Goal: Find specific page/section: Find specific page/section

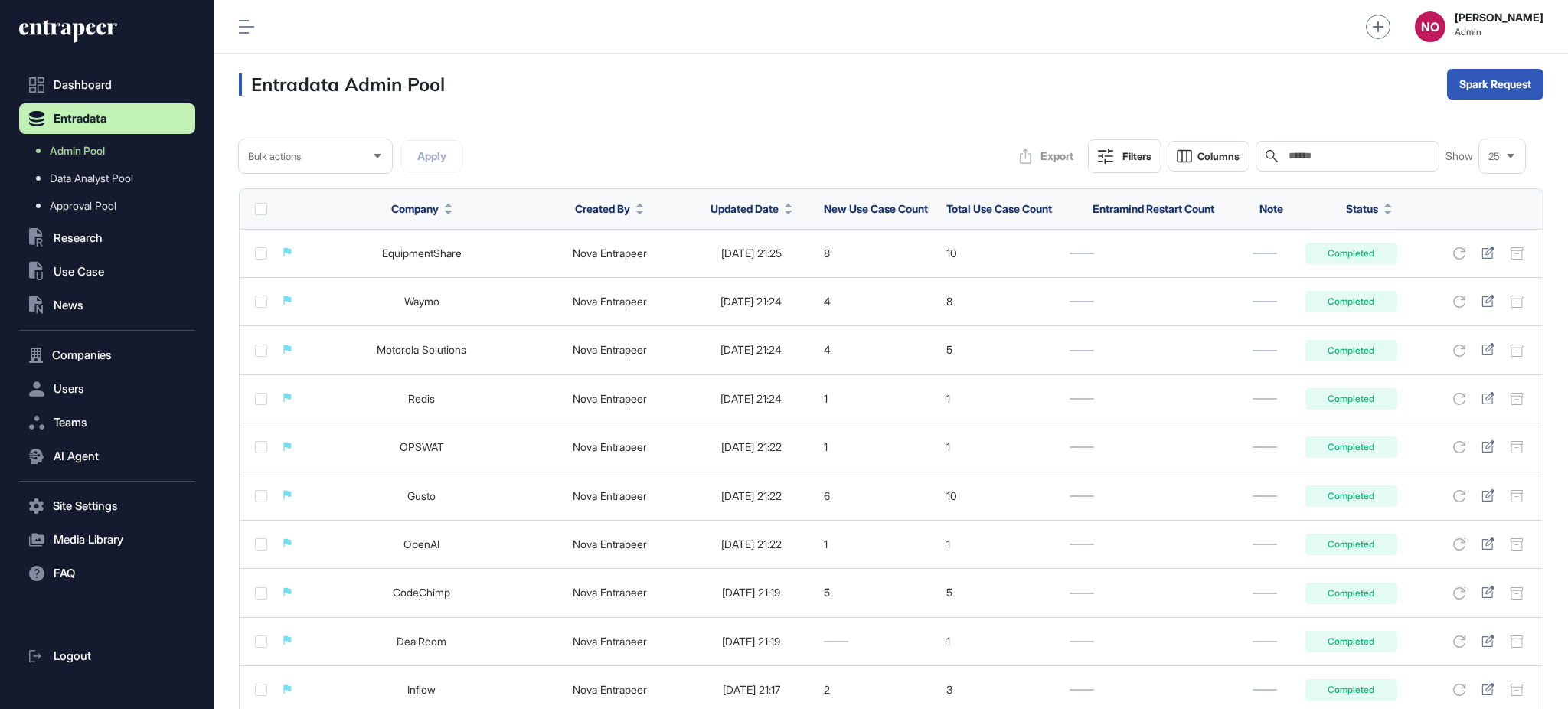
scroll to position [1, 1]
click at [1360, 151] on input "text" at bounding box center [1358, 155] width 143 height 12
paste input "**********"
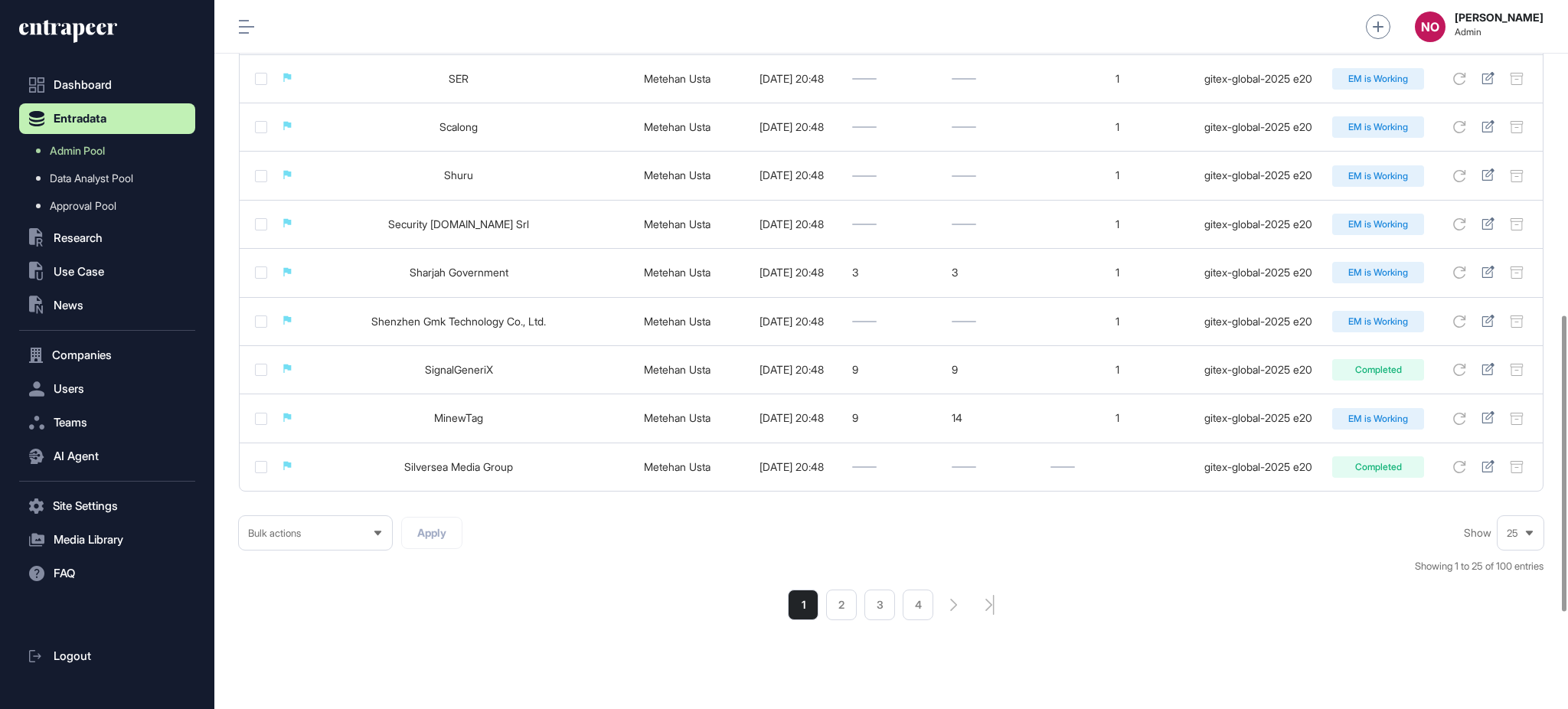
scroll to position [987, 0]
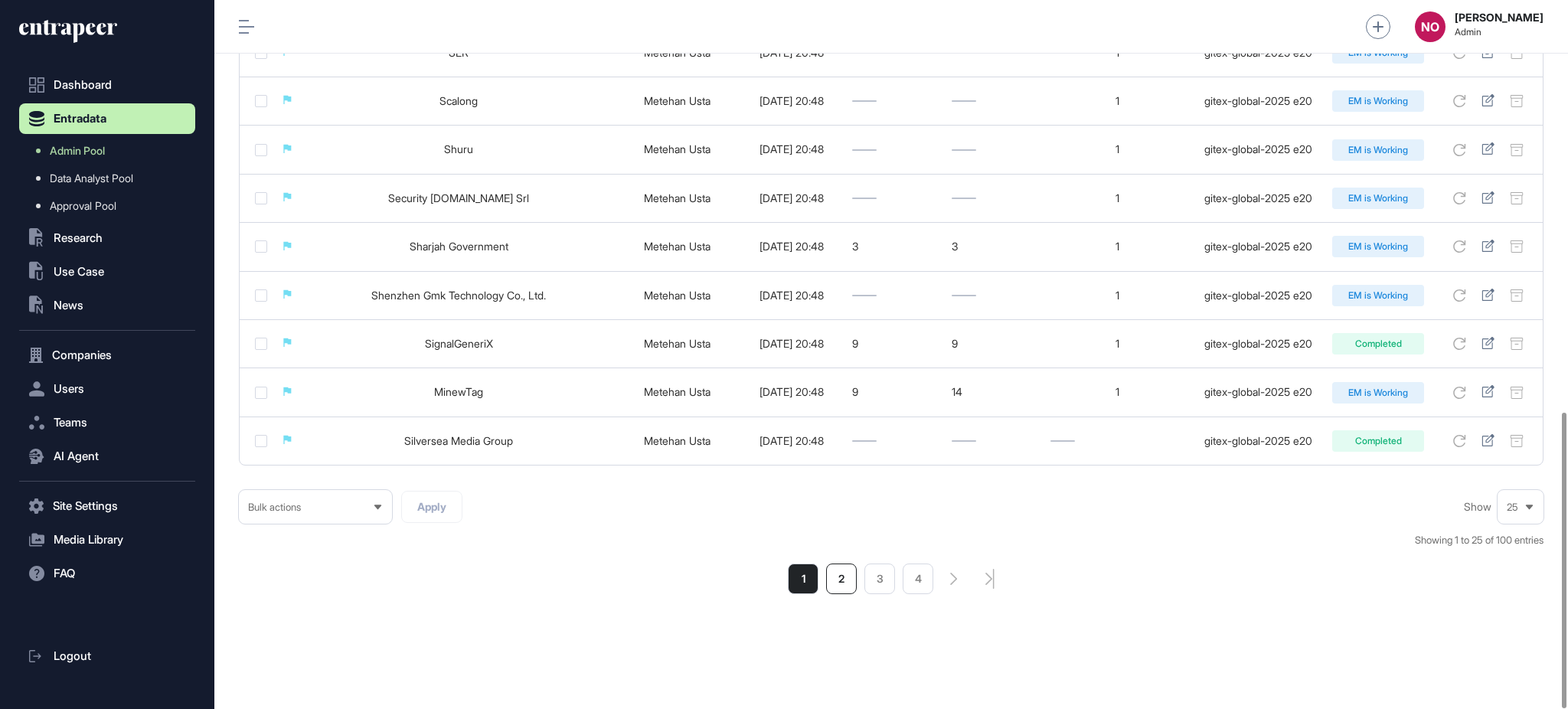
type input "**********"
click at [836, 574] on li "2" at bounding box center [841, 578] width 30 height 30
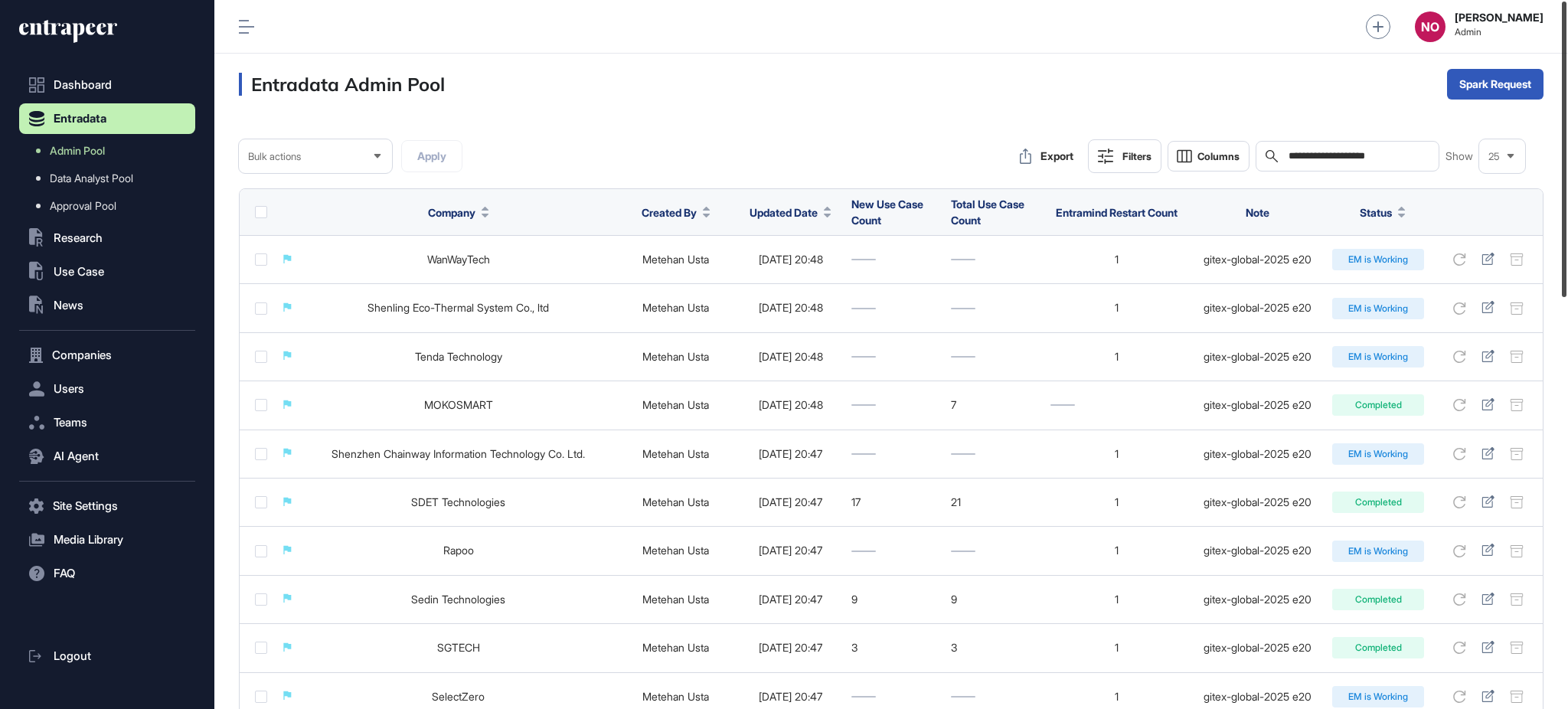
click at [1566, 233] on div at bounding box center [1564, 149] width 5 height 296
click at [130, 155] on link "Admin Pool" at bounding box center [111, 151] width 168 height 27
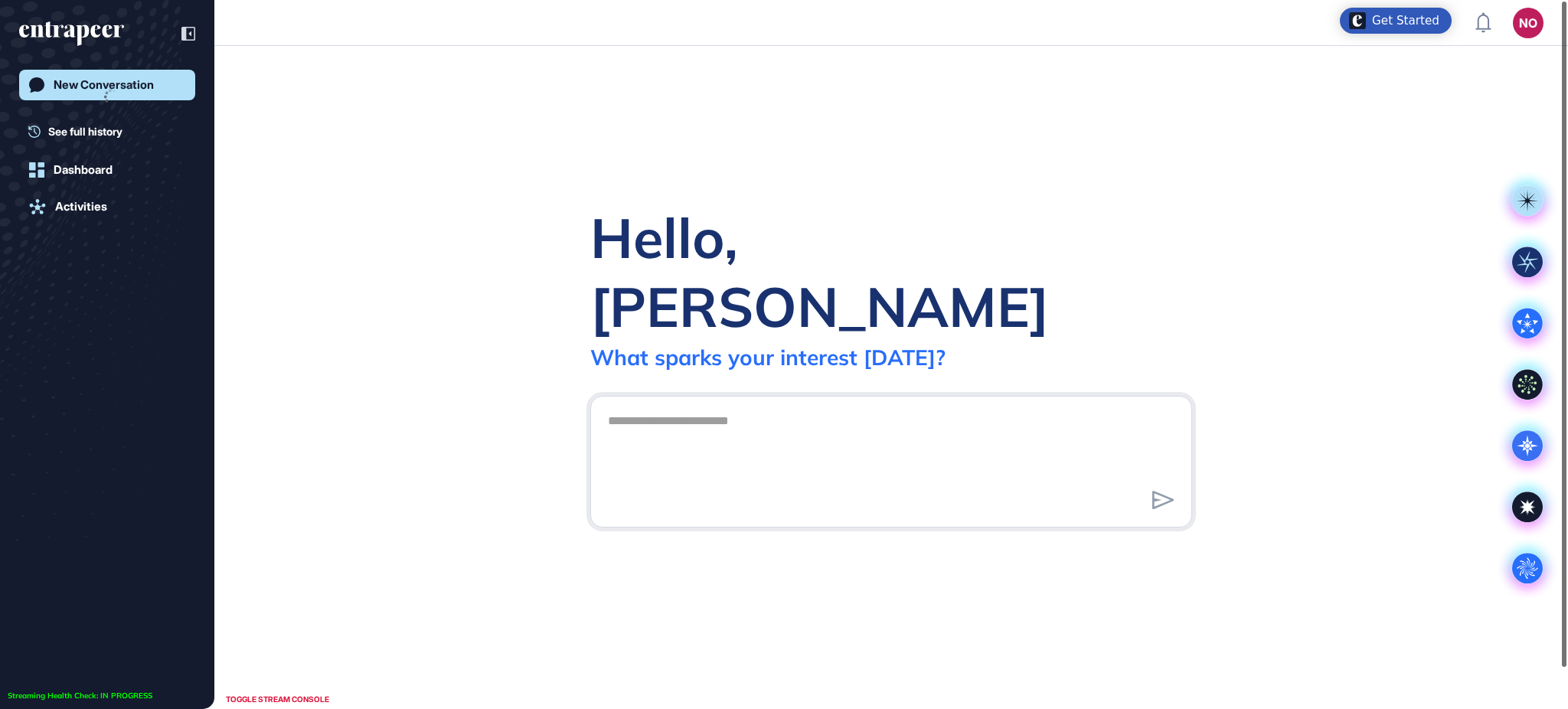
scroll to position [1, 1]
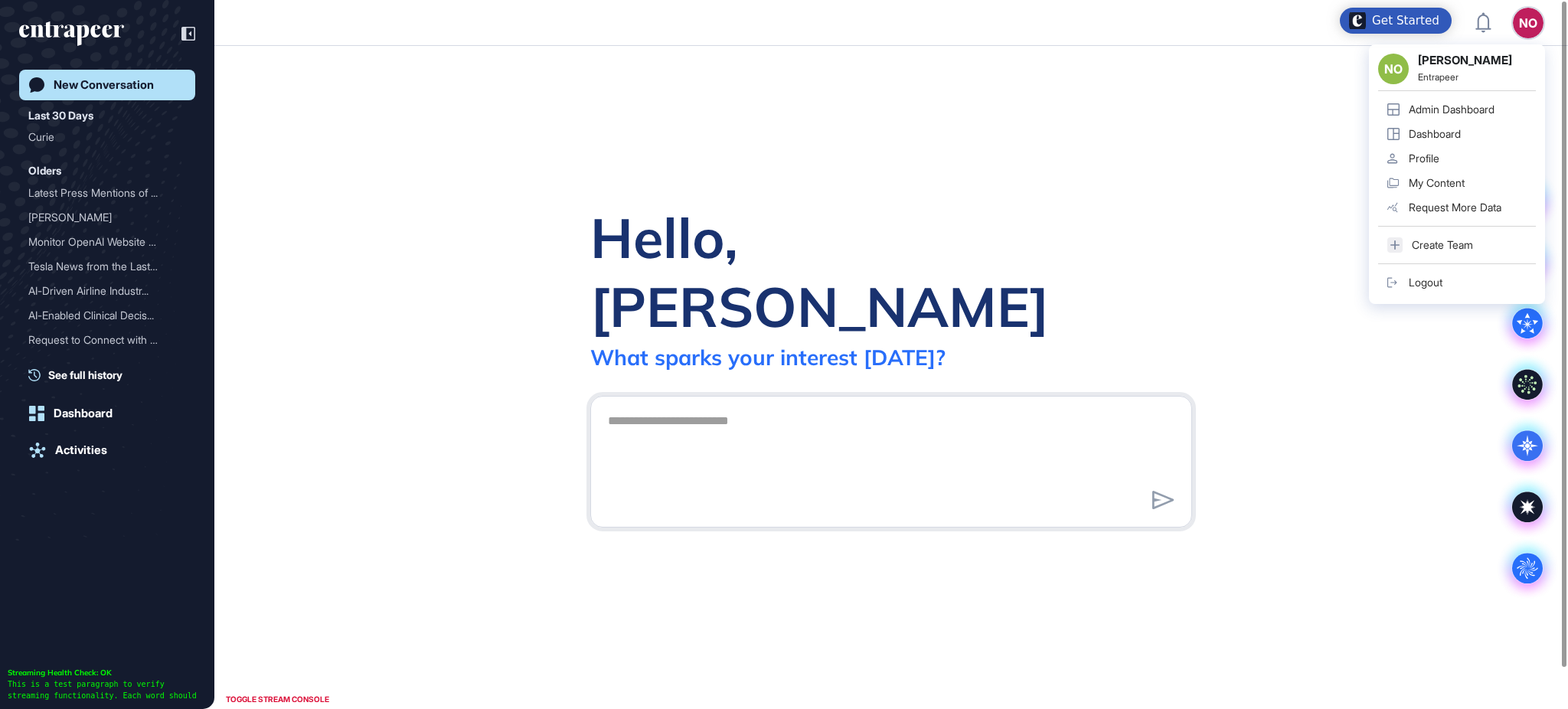
click at [1475, 101] on link "Admin Dashboard" at bounding box center [1457, 109] width 158 height 25
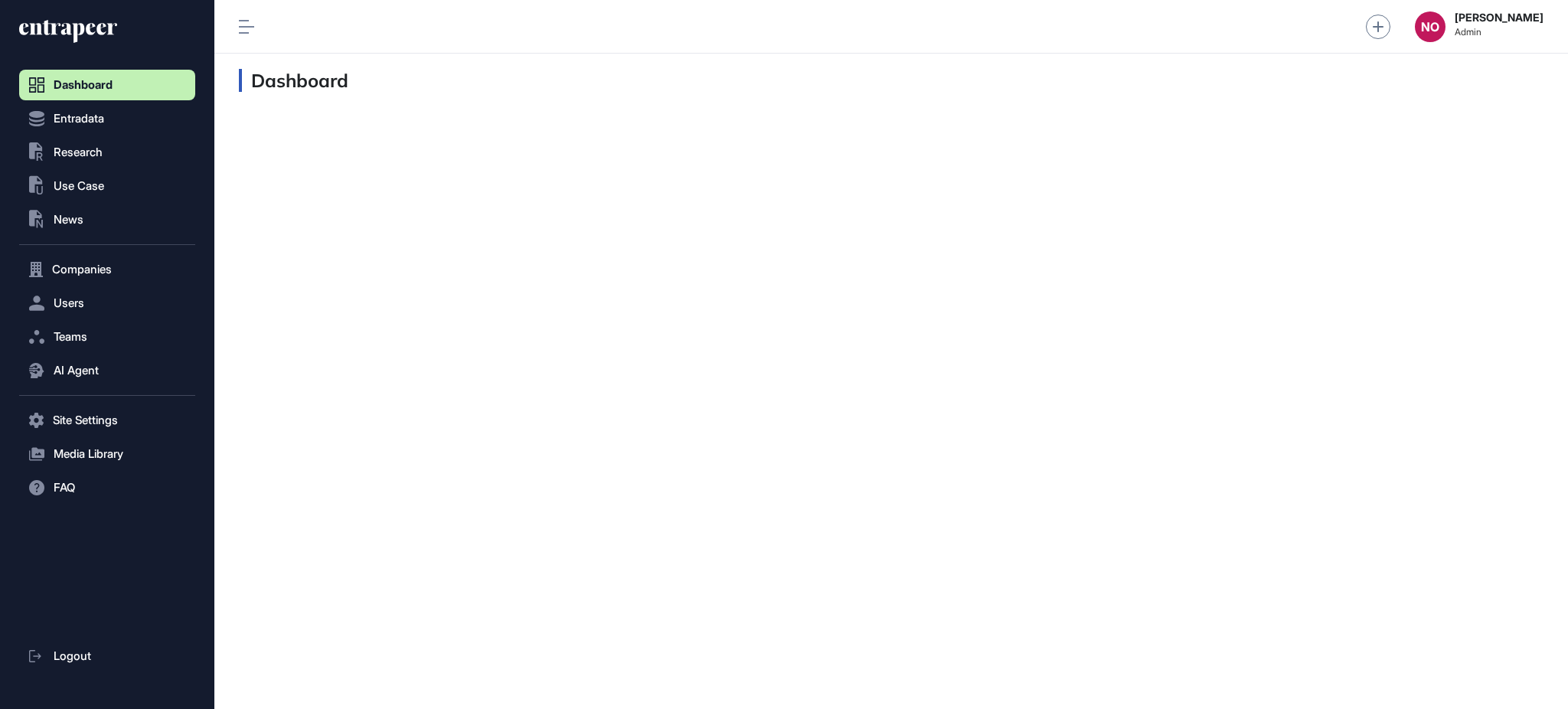
scroll to position [1, 1]
click at [91, 190] on span "Use Case" at bounding box center [79, 186] width 50 height 12
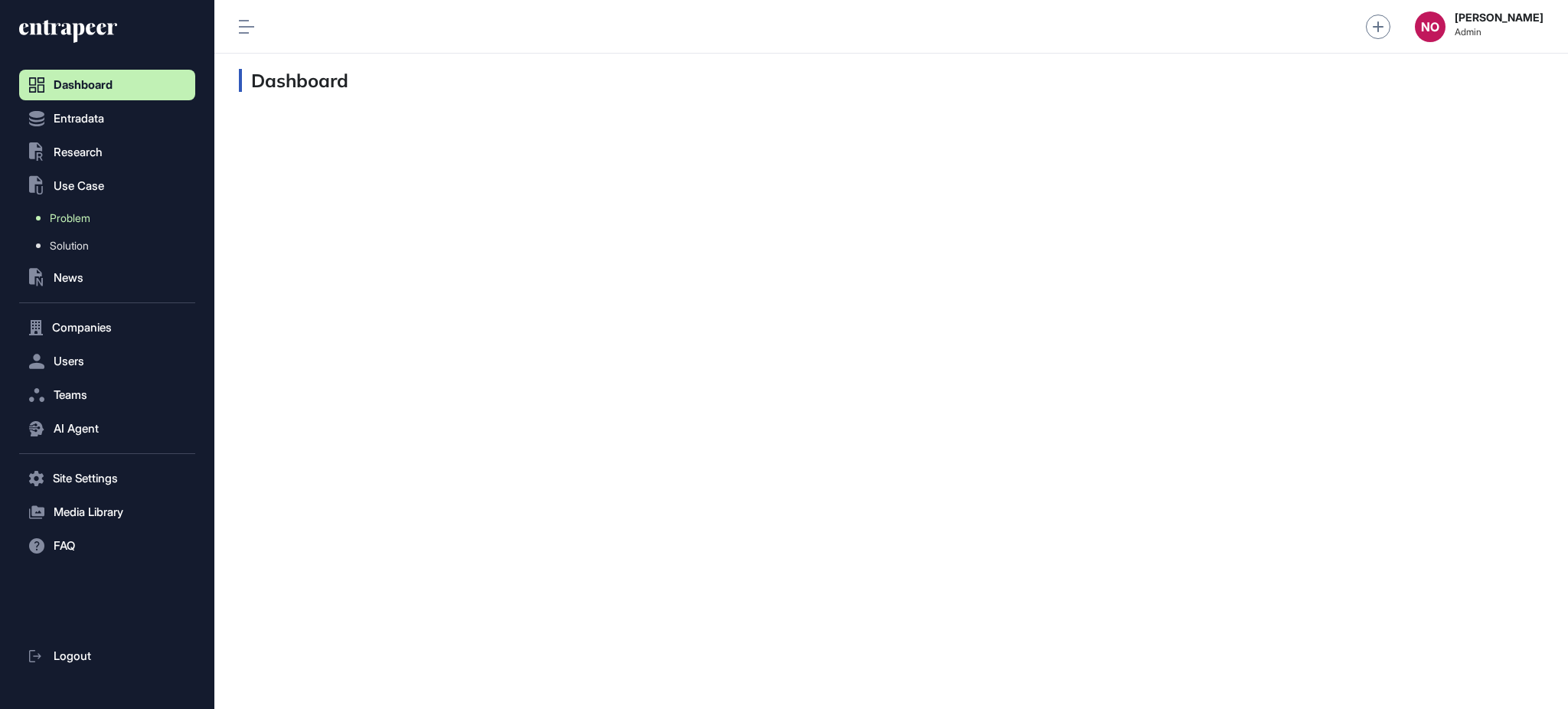
click at [87, 219] on span "Problem" at bounding box center [70, 218] width 41 height 12
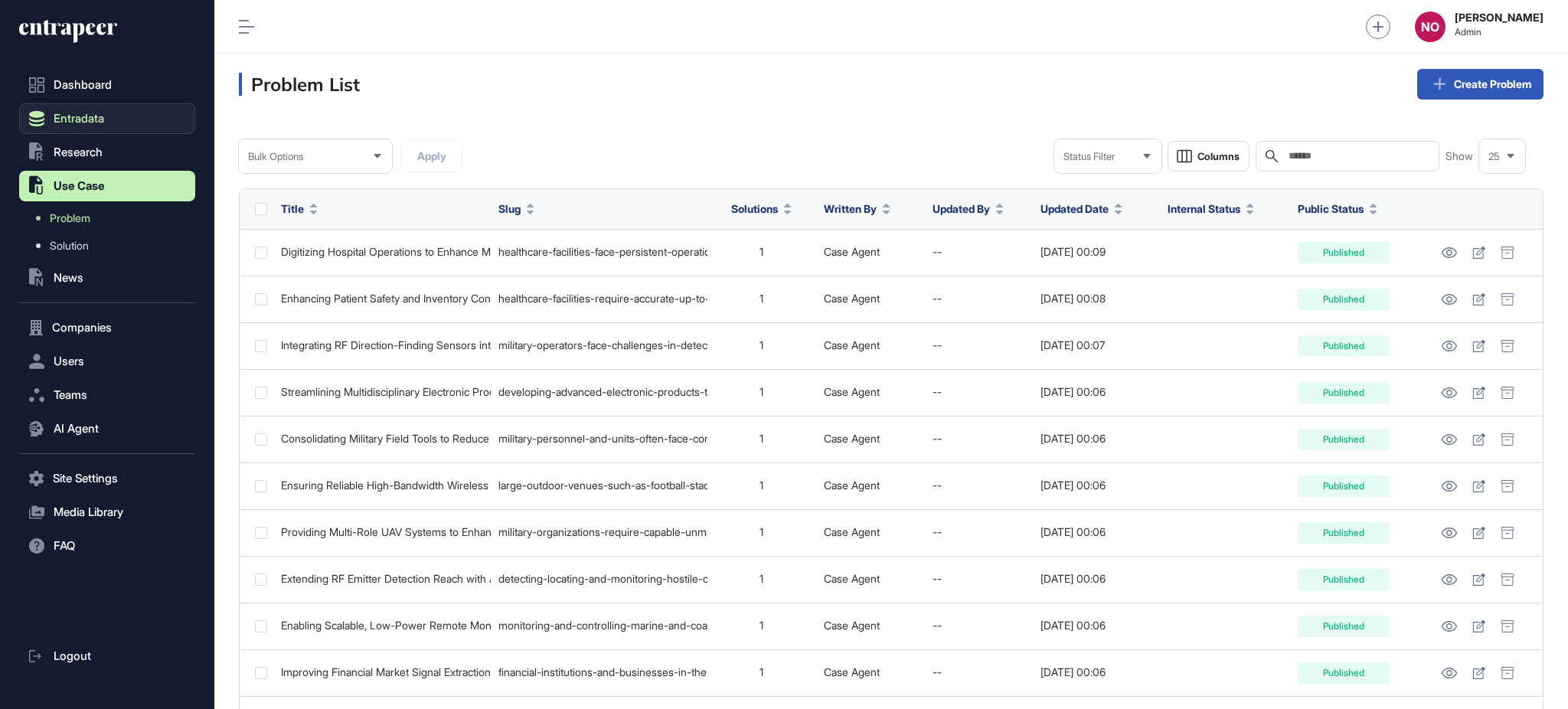
click at [71, 115] on span "Entradata" at bounding box center [79, 118] width 50 height 12
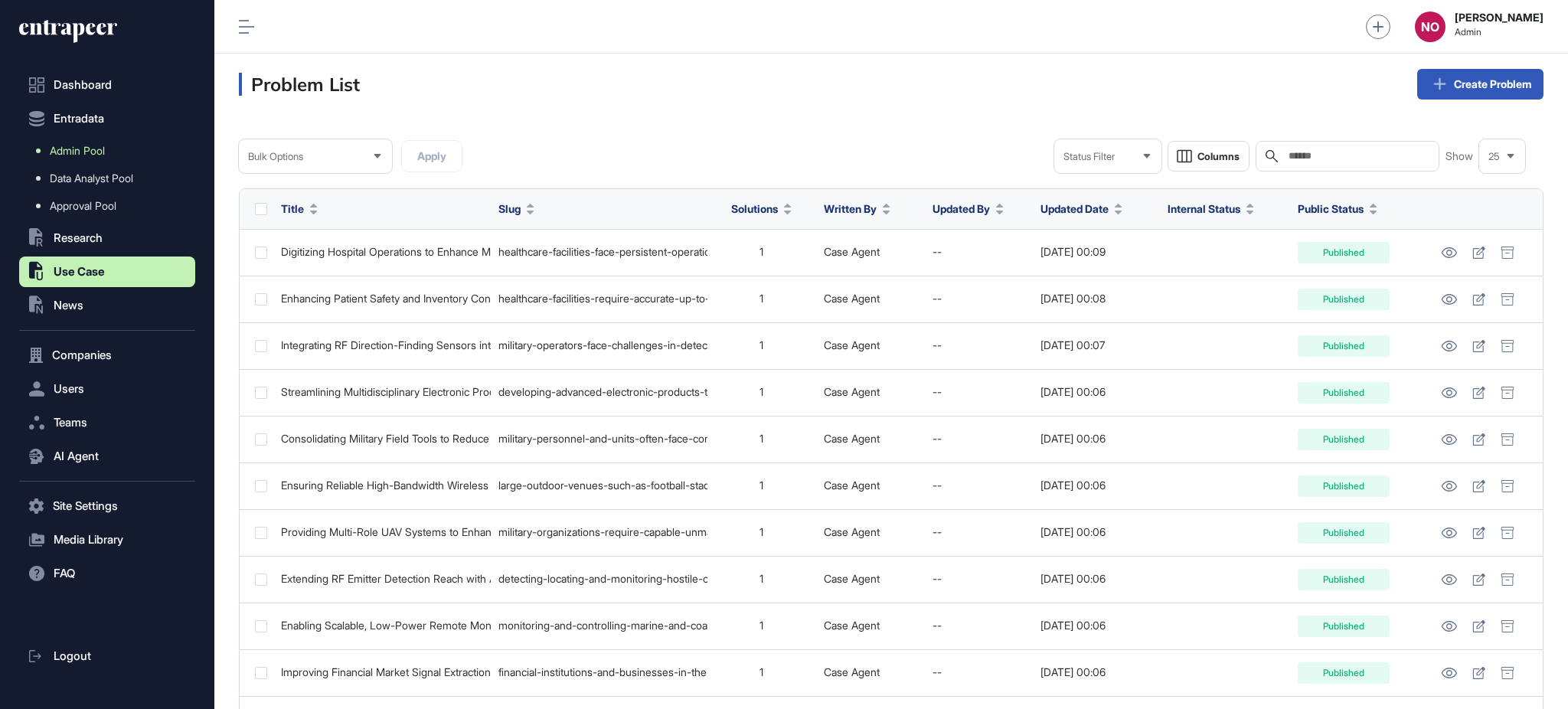
click at [92, 145] on span "Admin Pool" at bounding box center [77, 151] width 55 height 12
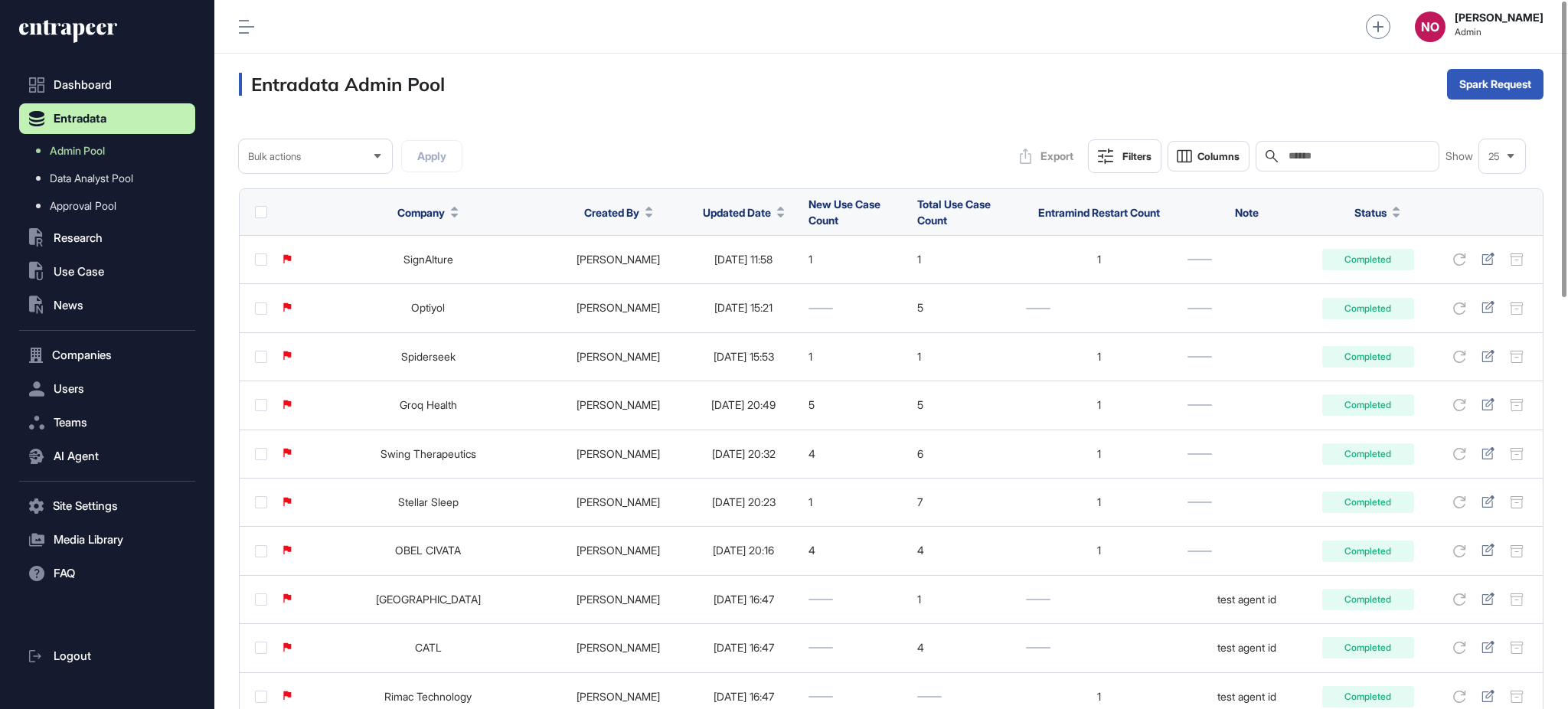
click at [757, 217] on div "Updated Date" at bounding box center [744, 212] width 99 height 28
click at [777, 216] on icon at bounding box center [780, 216] width 7 height 4
click at [748, 278] on span "Sort Descending" at bounding box center [735, 276] width 61 height 13
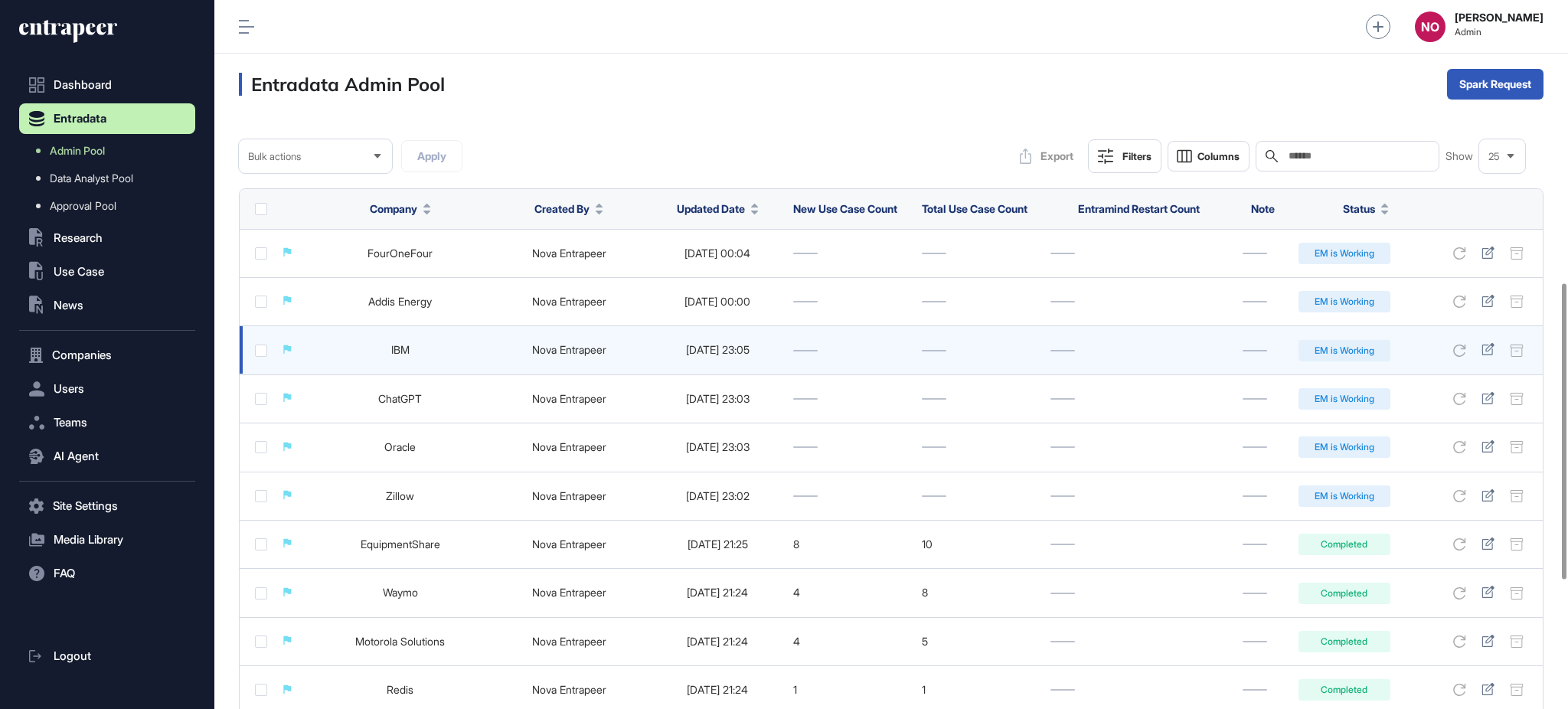
scroll to position [987, 0]
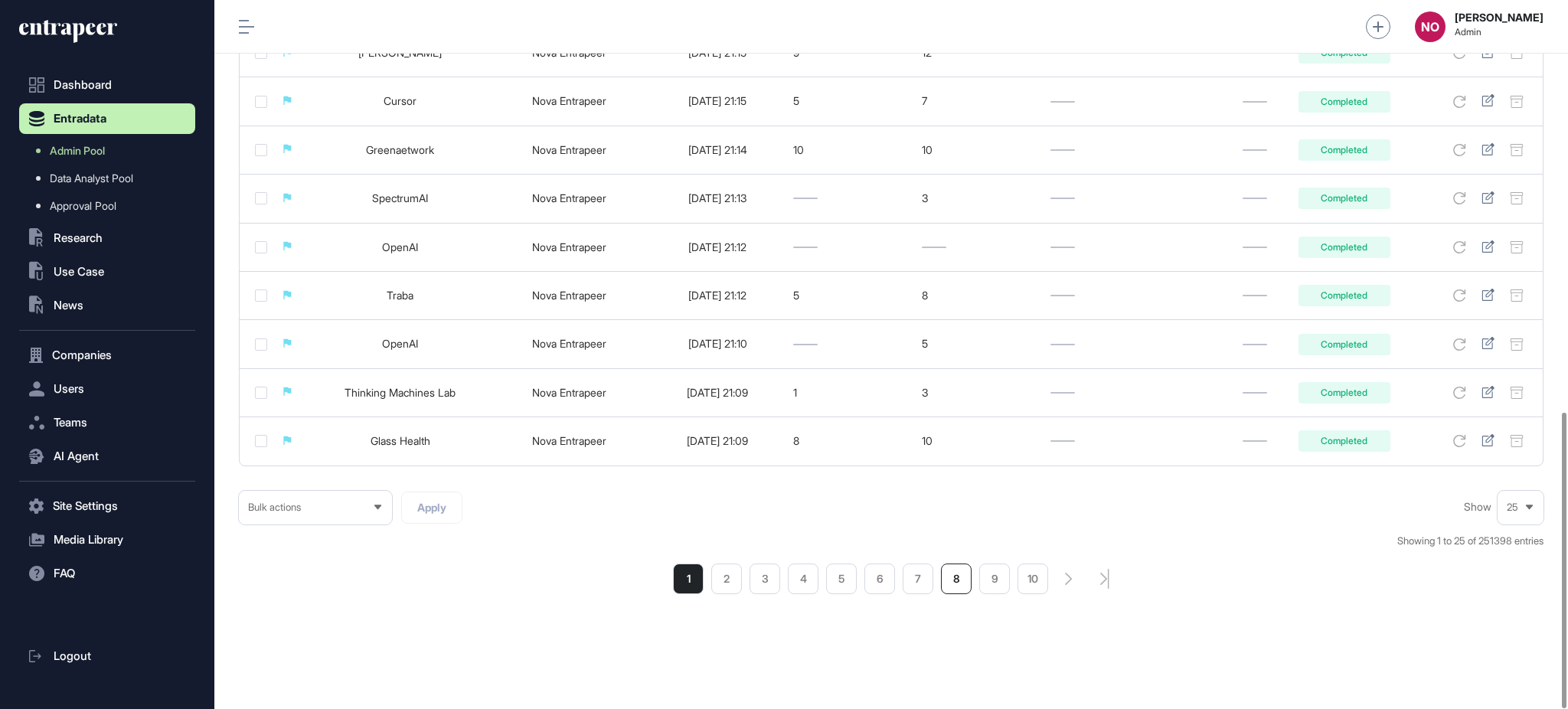
click at [964, 582] on li "8" at bounding box center [956, 578] width 30 height 30
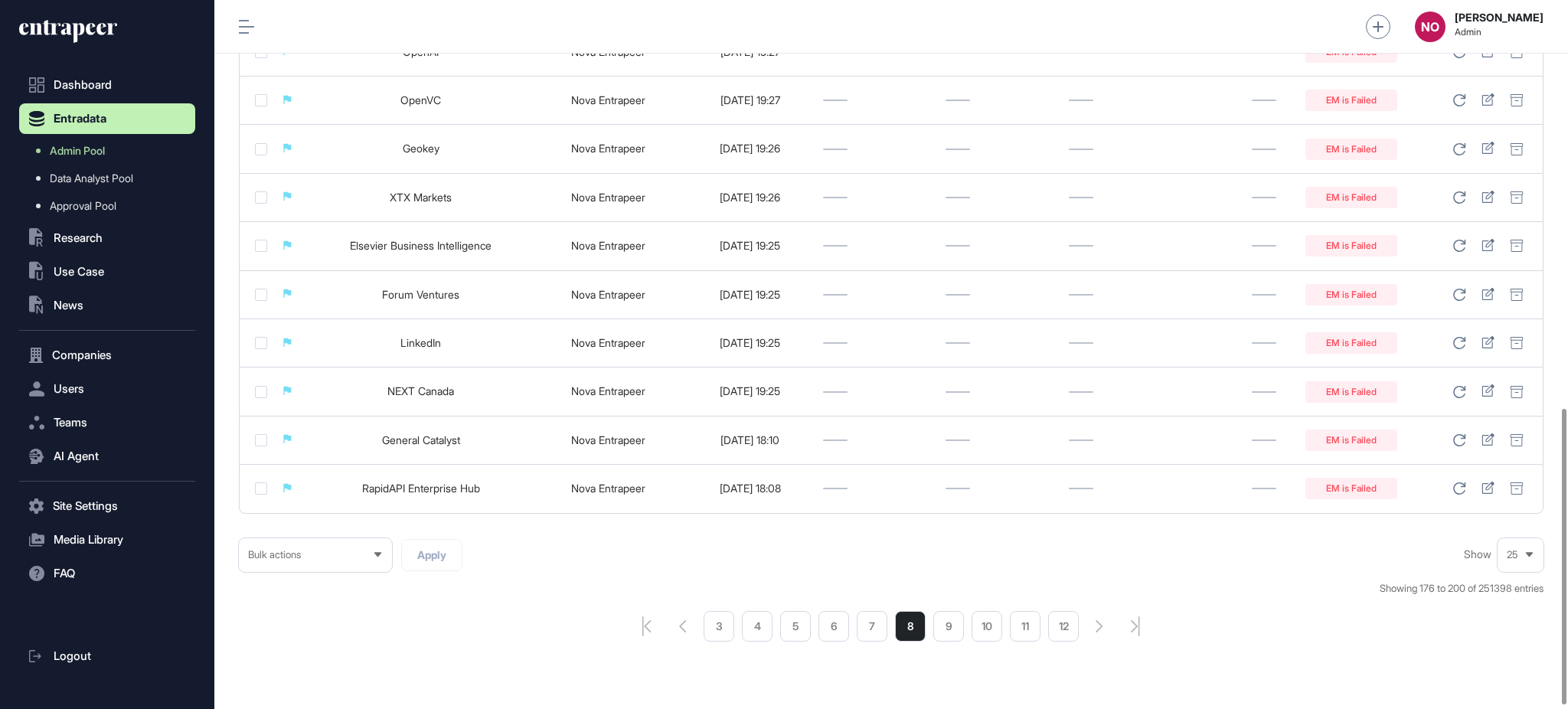
scroll to position [987, 0]
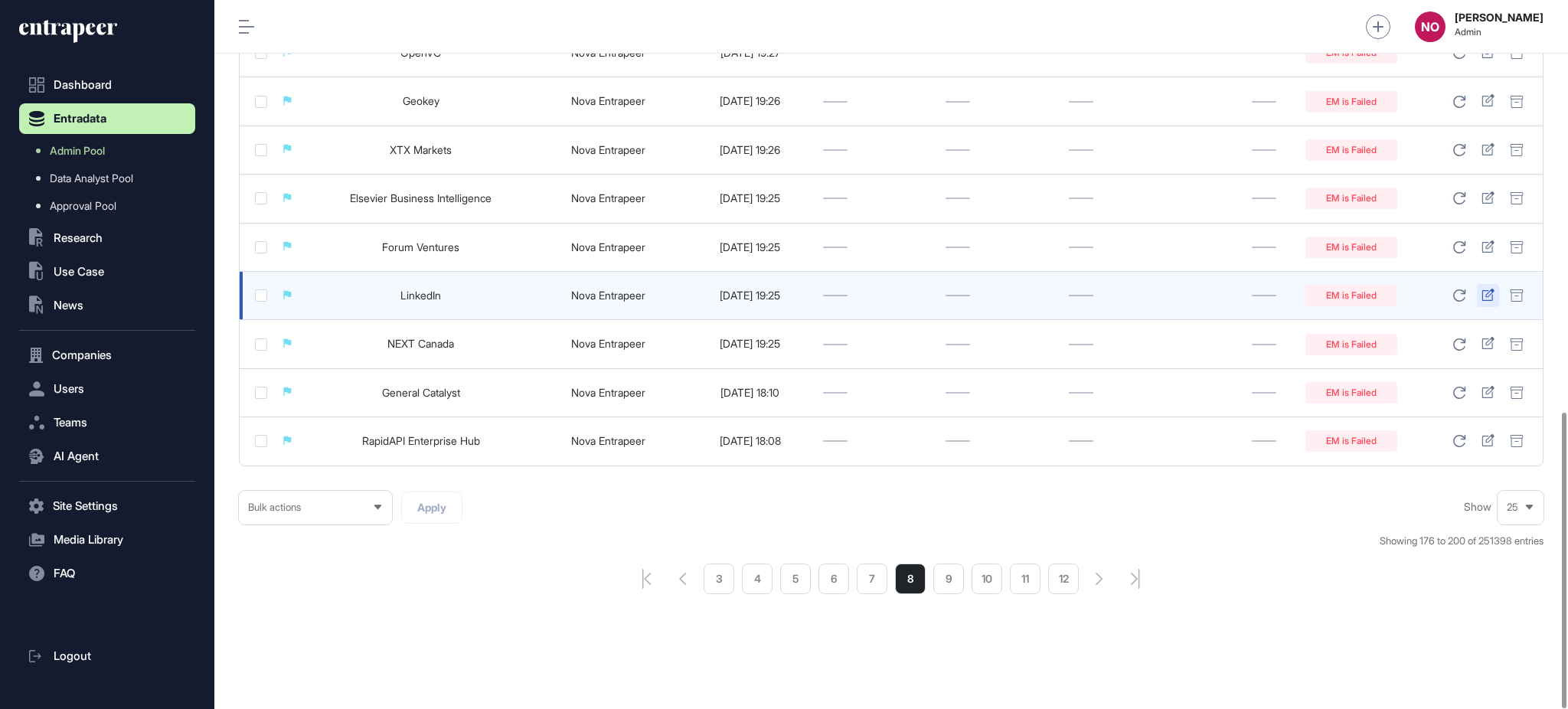
click at [1487, 295] on icon at bounding box center [1488, 294] width 13 height 12
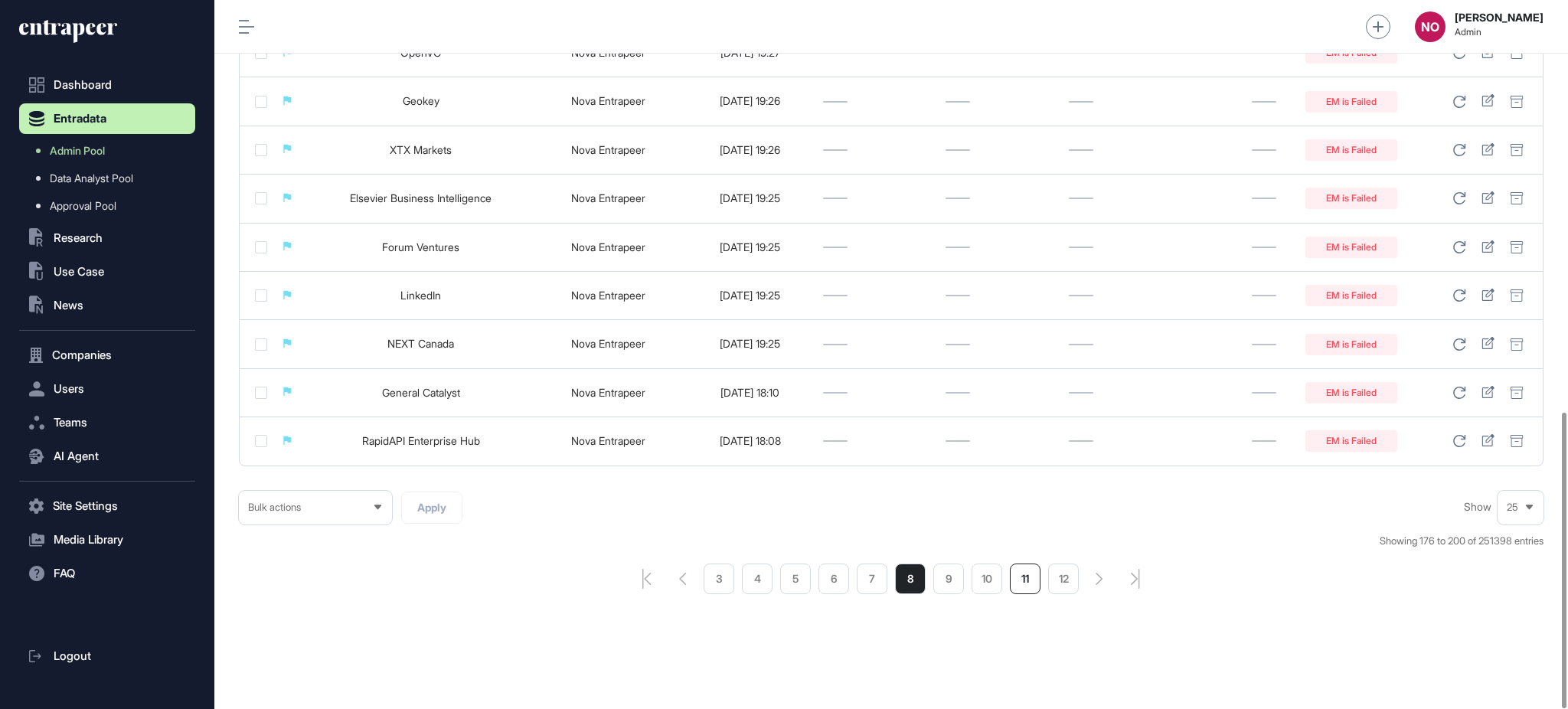
click at [1021, 572] on li "11" at bounding box center [1025, 578] width 30 height 30
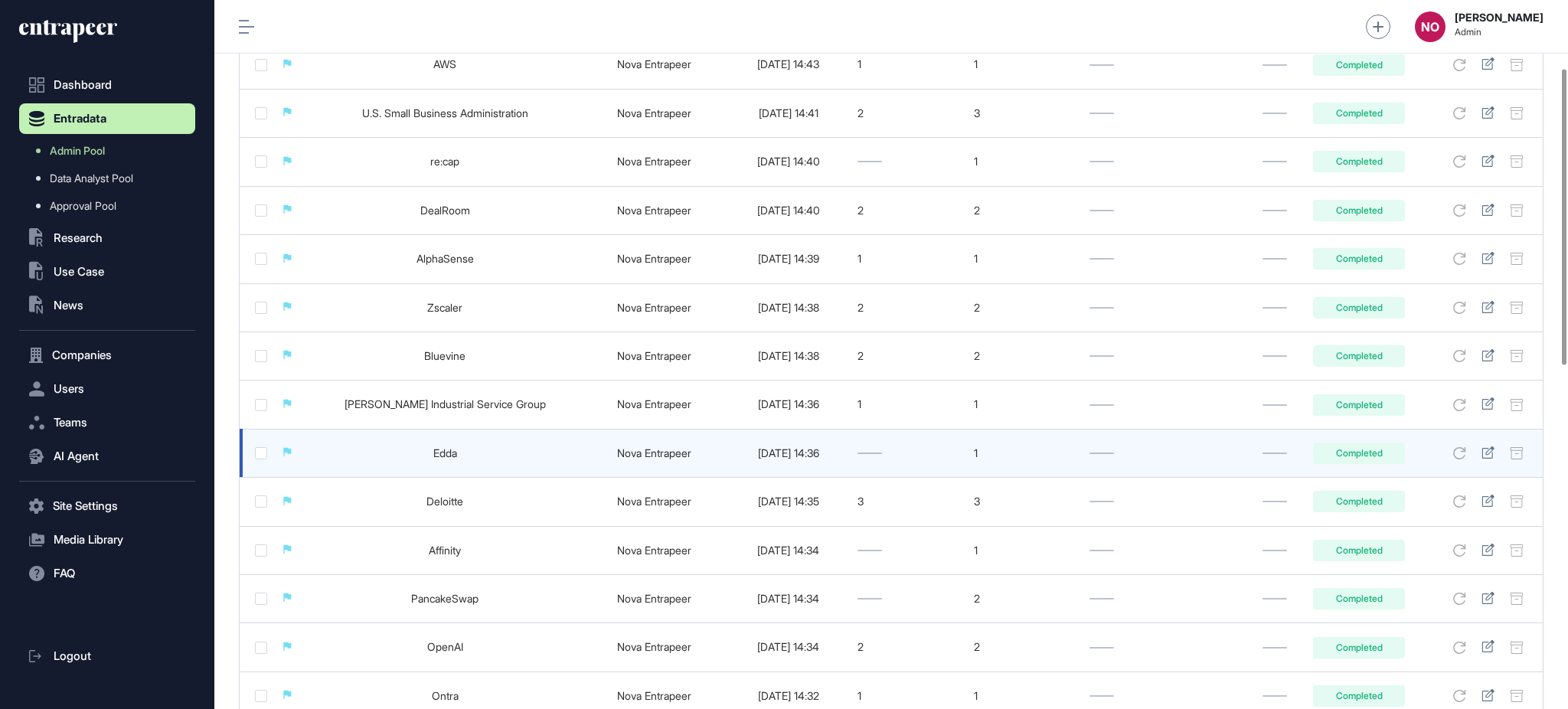
scroll to position [987, 0]
